Goal: Navigation & Orientation: Find specific page/section

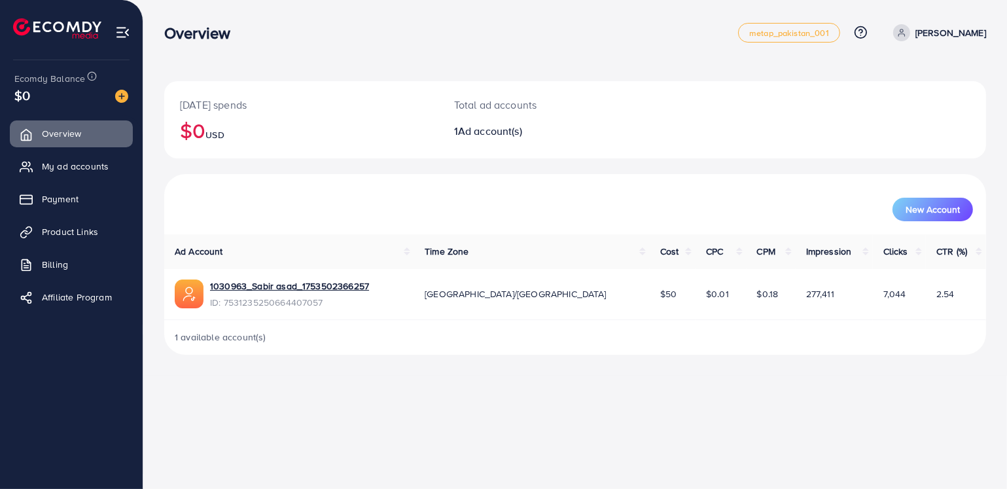
click at [962, 40] on p "Asad Gabool" at bounding box center [951, 33] width 71 height 16
click at [930, 107] on link "Log out" at bounding box center [923, 107] width 124 height 29
click at [63, 163] on span "My ad accounts" at bounding box center [78, 166] width 67 height 13
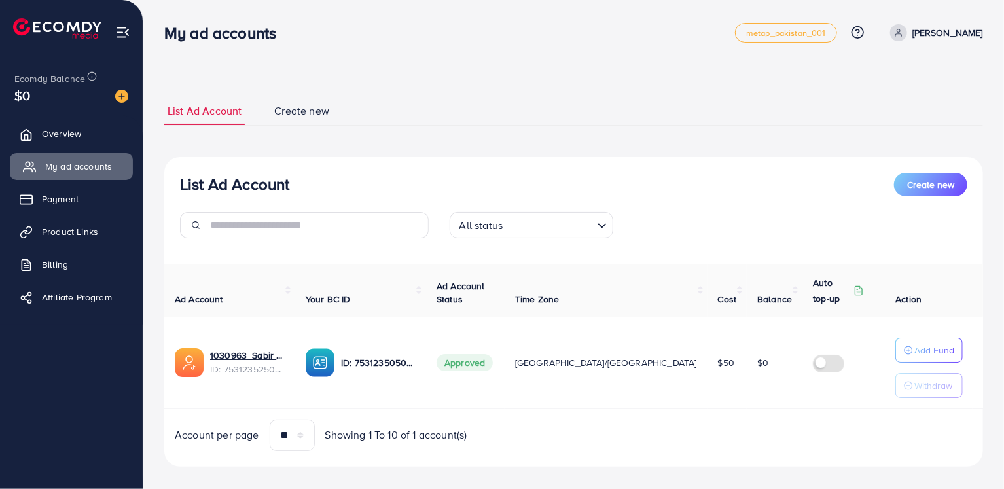
click at [100, 161] on span "My ad accounts" at bounding box center [78, 166] width 67 height 13
click at [243, 359] on link "1030963_Sabir asad_1753502366257" at bounding box center [247, 355] width 75 height 13
